Goal: Information Seeking & Learning: Learn about a topic

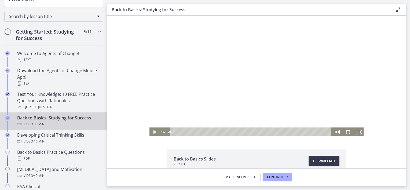
scroll to position [10, 0]
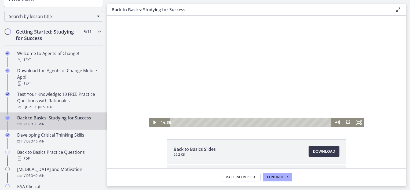
click at [279, 172] on footer "Mark Incomplete Continue" at bounding box center [256, 176] width 298 height 17
click at [279, 178] on span "Continue" at bounding box center [275, 177] width 17 height 4
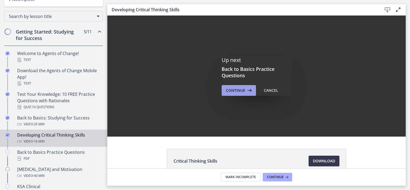
click at [242, 91] on span "Continue" at bounding box center [235, 90] width 19 height 6
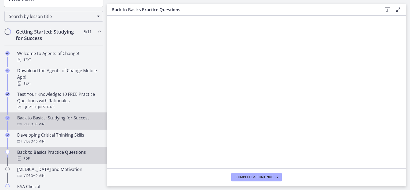
click at [65, 120] on div "Back to Basics: Studying for Success Video · 35 min" at bounding box center [59, 121] width 84 height 13
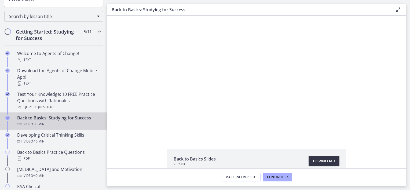
click at [321, 160] on span "Download Opens in a new window" at bounding box center [324, 161] width 22 height 6
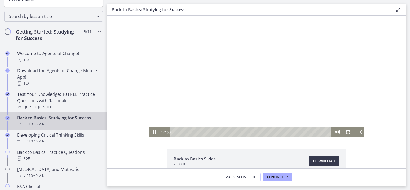
click at [175, 69] on div at bounding box center [256, 76] width 215 height 121
click at [277, 78] on div at bounding box center [256, 76] width 215 height 121
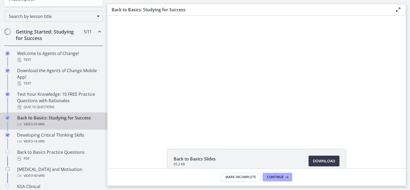
scroll to position [1, 0]
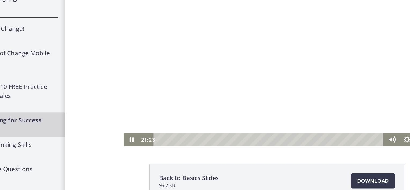
click at [194, 48] on div at bounding box center [213, 34] width 215 height 121
click at [192, 33] on div at bounding box center [213, 34] width 215 height 121
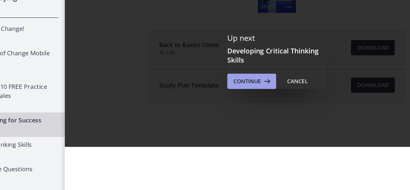
scroll to position [0, 0]
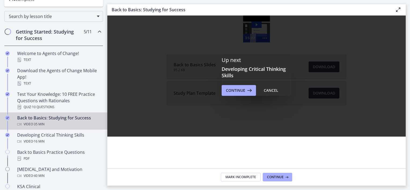
click at [60, 115] on div "Back to Basics: Studying for Success Video · 35 min" at bounding box center [59, 121] width 84 height 13
click at [44, 123] on span "· 35 min" at bounding box center [39, 124] width 12 height 6
click at [273, 93] on div "Cancel" at bounding box center [271, 90] width 14 height 6
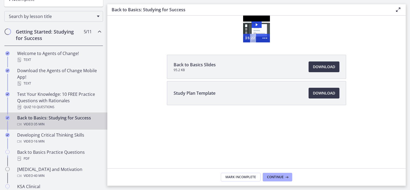
click at [58, 118] on div "Back to Basics: Studying for Success Video · 35 min" at bounding box center [59, 121] width 84 height 13
click at [283, 176] on span "Continue" at bounding box center [275, 177] width 17 height 4
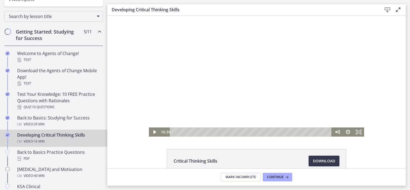
click at [207, 81] on div at bounding box center [256, 76] width 215 height 121
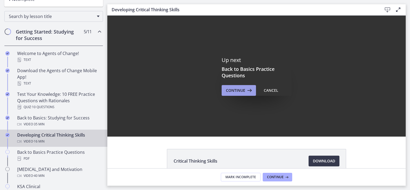
click at [243, 90] on span "Continue" at bounding box center [235, 90] width 19 height 6
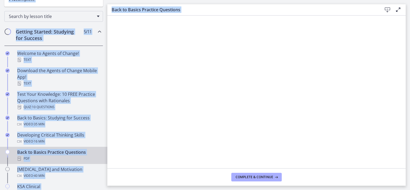
drag, startPoint x: 411, startPoint y: 108, endPoint x: 411, endPoint y: 102, distance: 6.2
click at [410, 102] on html "Skip to main content Go to Dashboard Go to Dashboard Go to Dashboard Agents of …" at bounding box center [205, 95] width 410 height 190
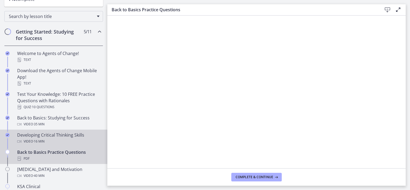
click at [62, 137] on div "Developing Critical Thinking Skills Video · 16 min" at bounding box center [59, 138] width 84 height 13
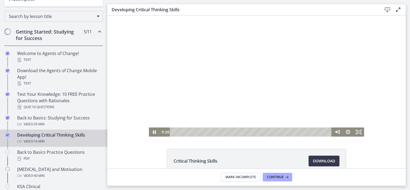
click at [217, 85] on div at bounding box center [256, 76] width 215 height 121
